Goal: Find specific page/section: Find specific page/section

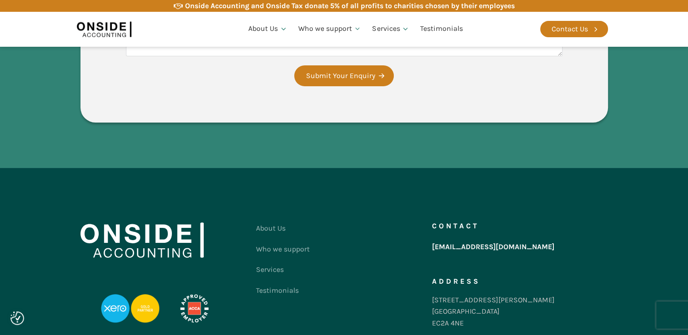
scroll to position [1819, 0]
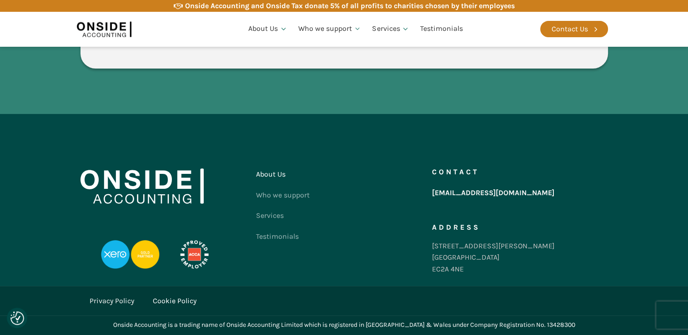
click at [273, 172] on link "About Us" at bounding box center [283, 174] width 54 height 21
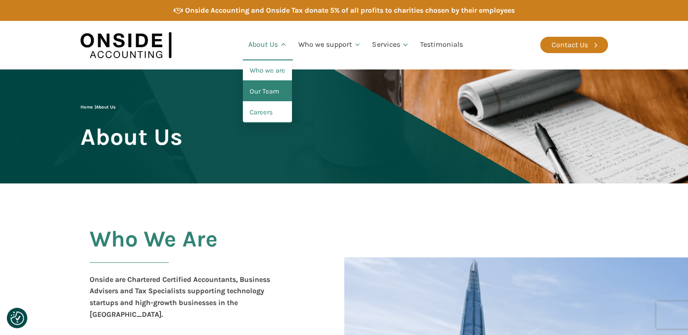
click at [268, 88] on link "Our Team" at bounding box center [267, 91] width 49 height 21
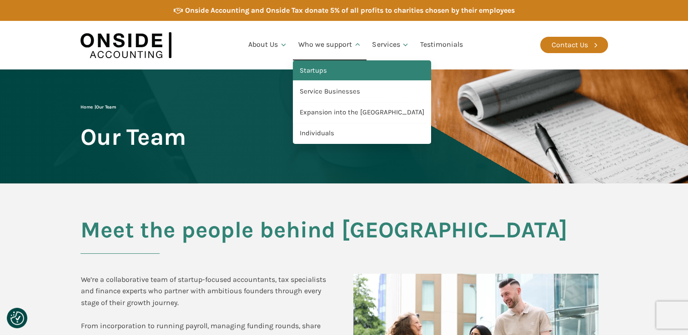
click at [319, 74] on link "Startups" at bounding box center [362, 70] width 138 height 21
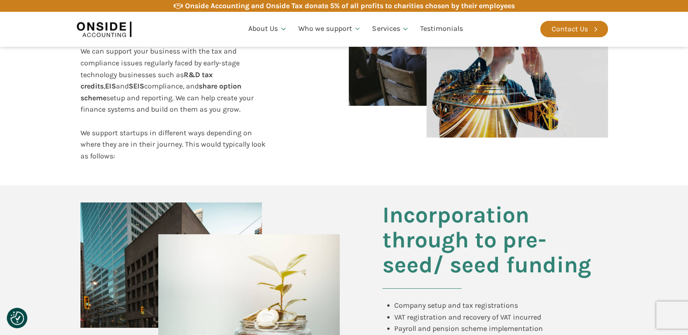
scroll to position [318, 0]
